Goal: Find specific page/section: Find specific page/section

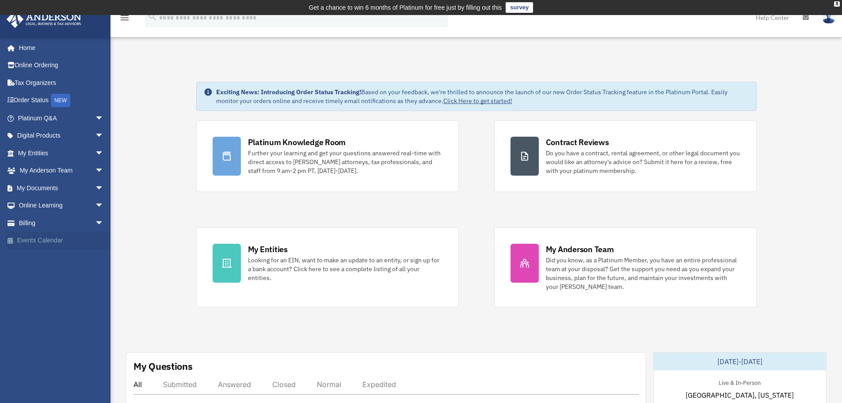
click at [50, 240] on link "Events Calendar" at bounding box center [61, 241] width 111 height 18
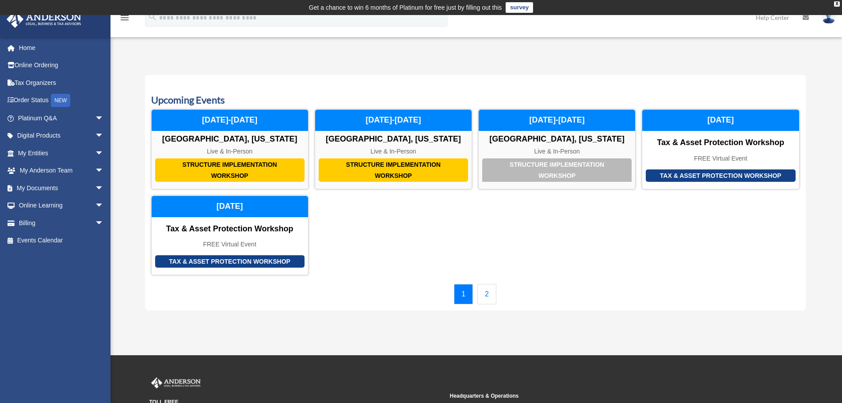
click at [490, 293] on link "2" at bounding box center [486, 294] width 19 height 20
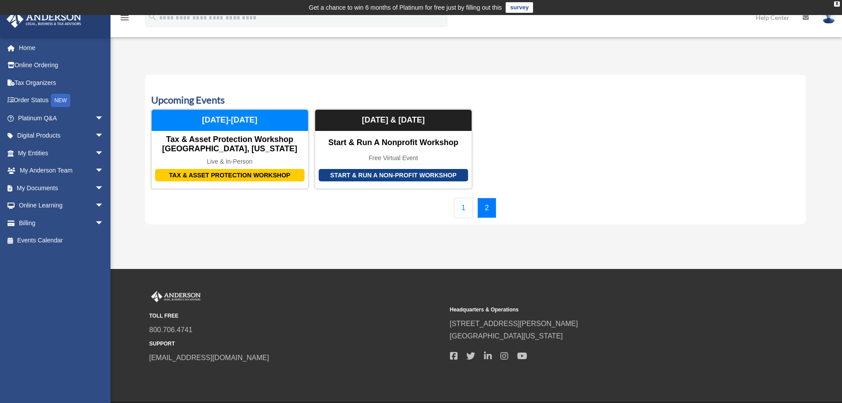
click at [466, 207] on link "1" at bounding box center [463, 208] width 19 height 20
